Goal: Find specific page/section

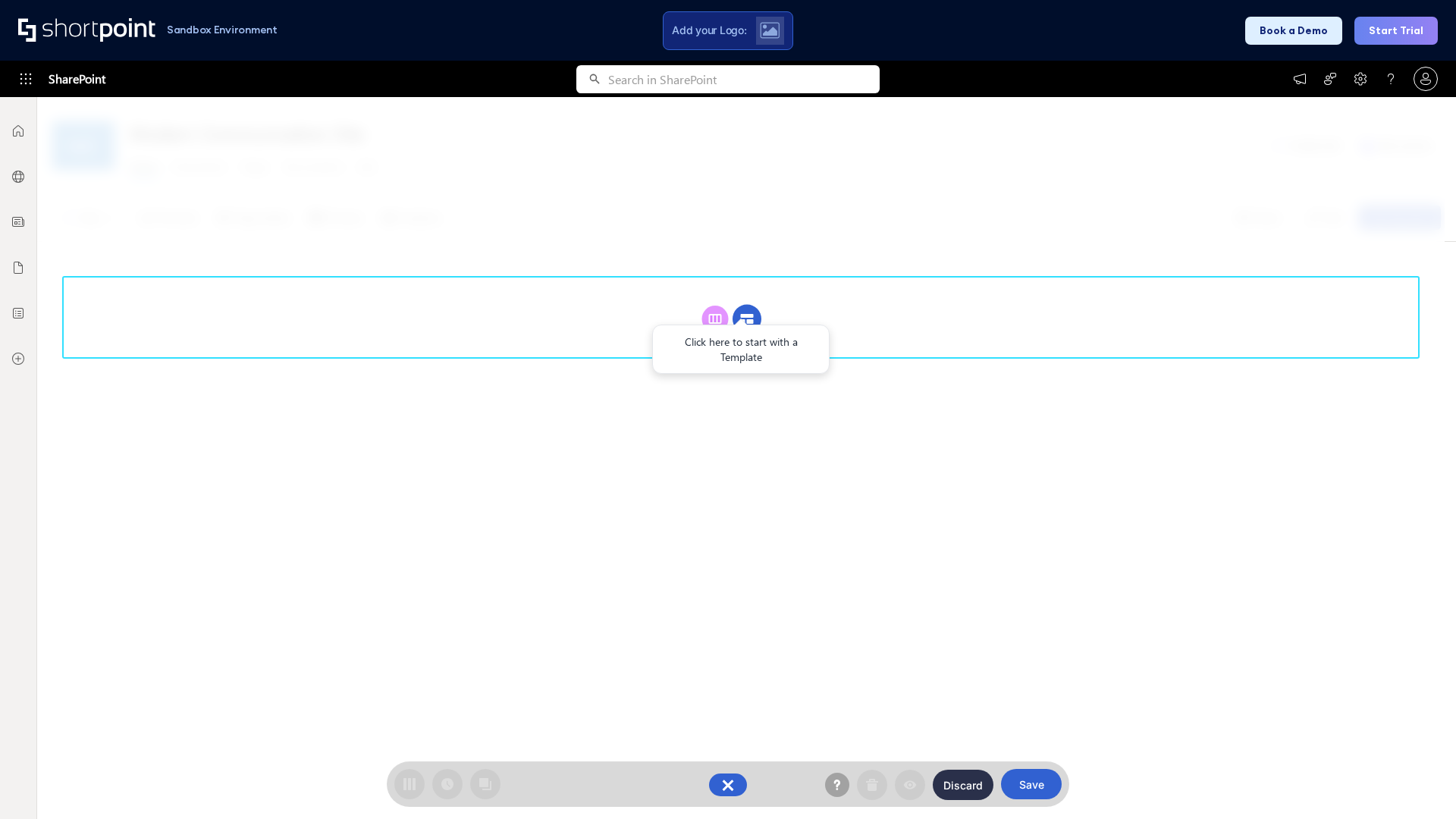
click at [747, 318] on circle at bounding box center [747, 319] width 29 height 29
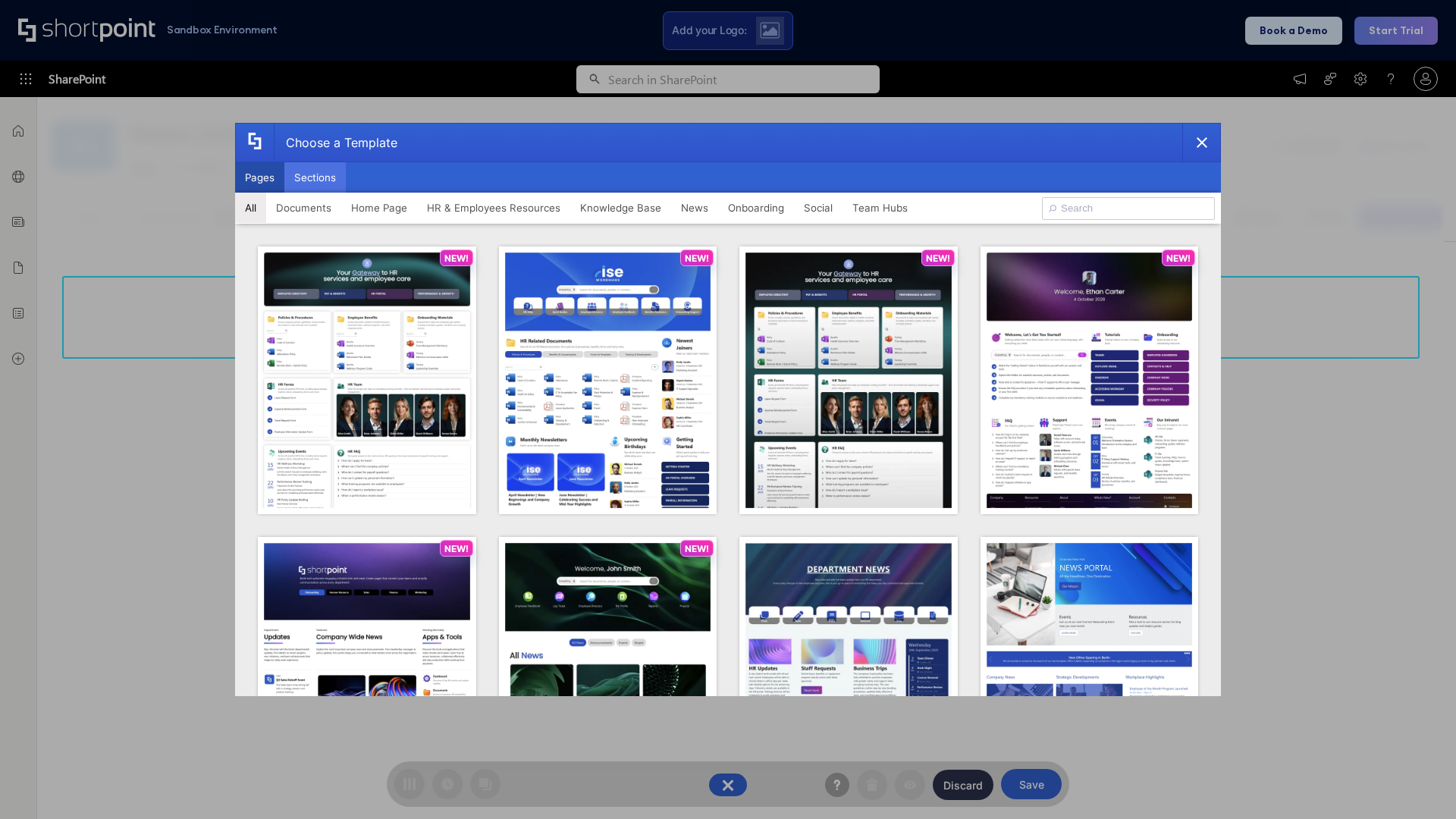
click at [315, 177] on button "Sections" at bounding box center [316, 177] width 62 height 30
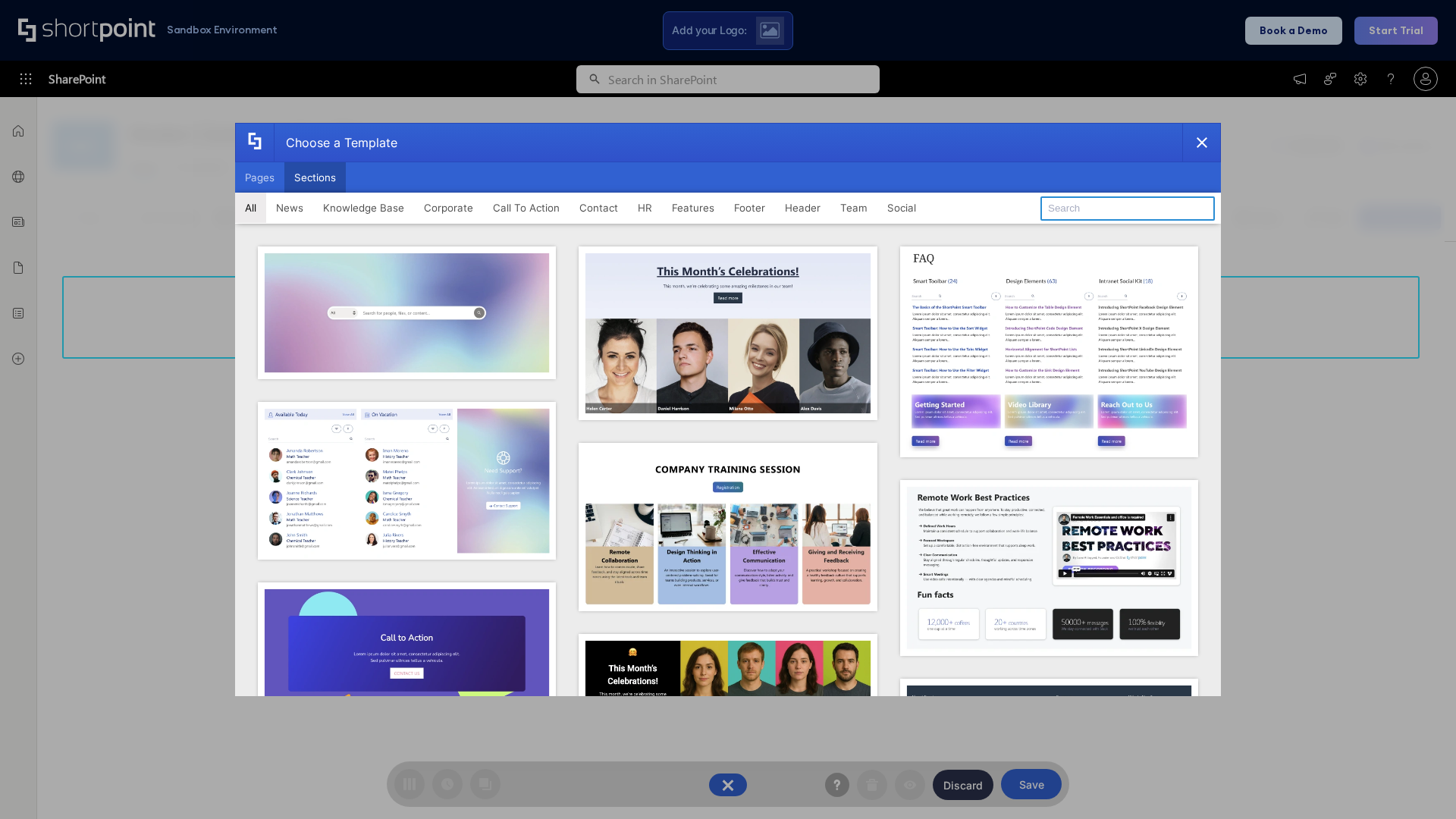
type input "FAQ 4"
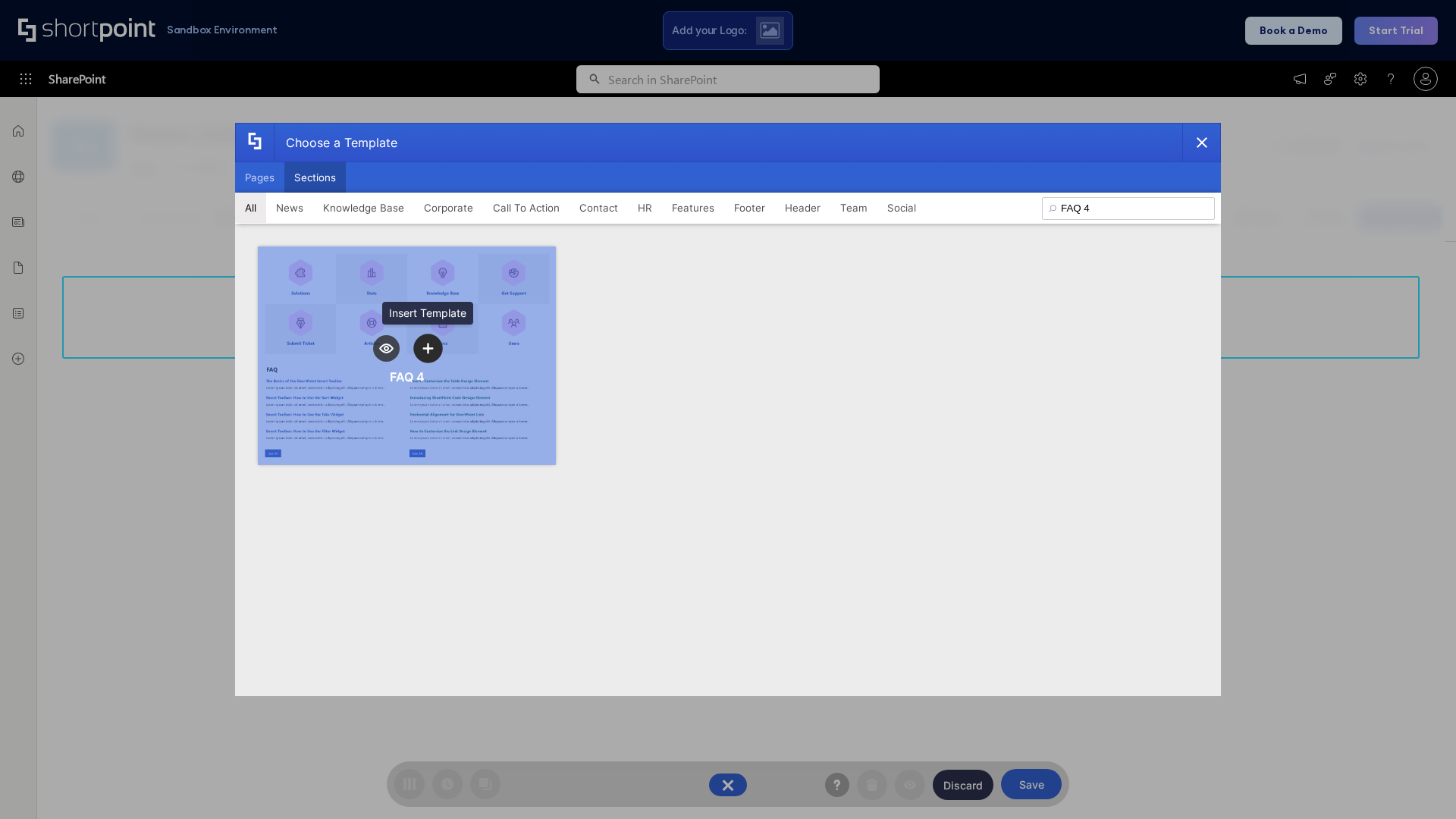
click at [427, 348] on icon "template selector" at bounding box center [427, 347] width 11 height 11
